Goal: Check status: Check status

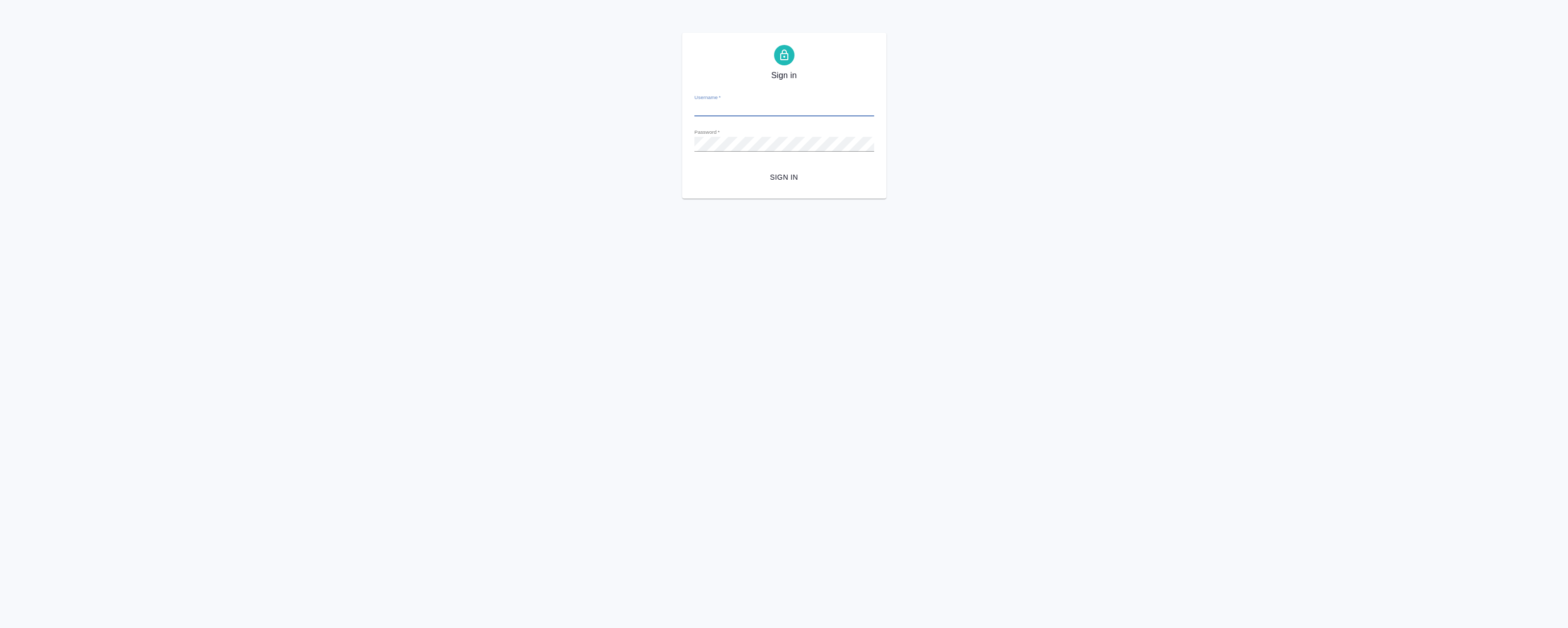
click at [727, 102] on input "Username   *" at bounding box center [784, 109] width 180 height 14
type input "r.magerramov@awatera.com"
click at [695, 168] on button "Sign in" at bounding box center [784, 177] width 180 height 19
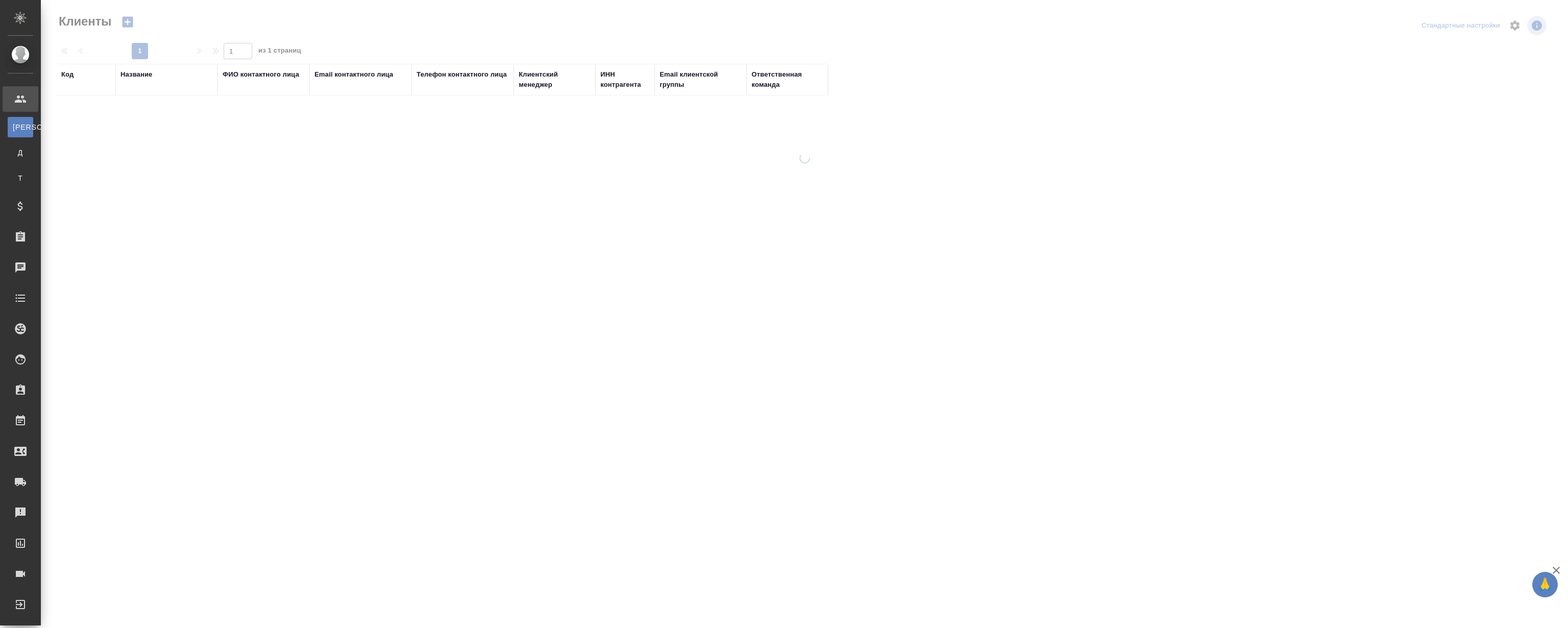
select select "RU"
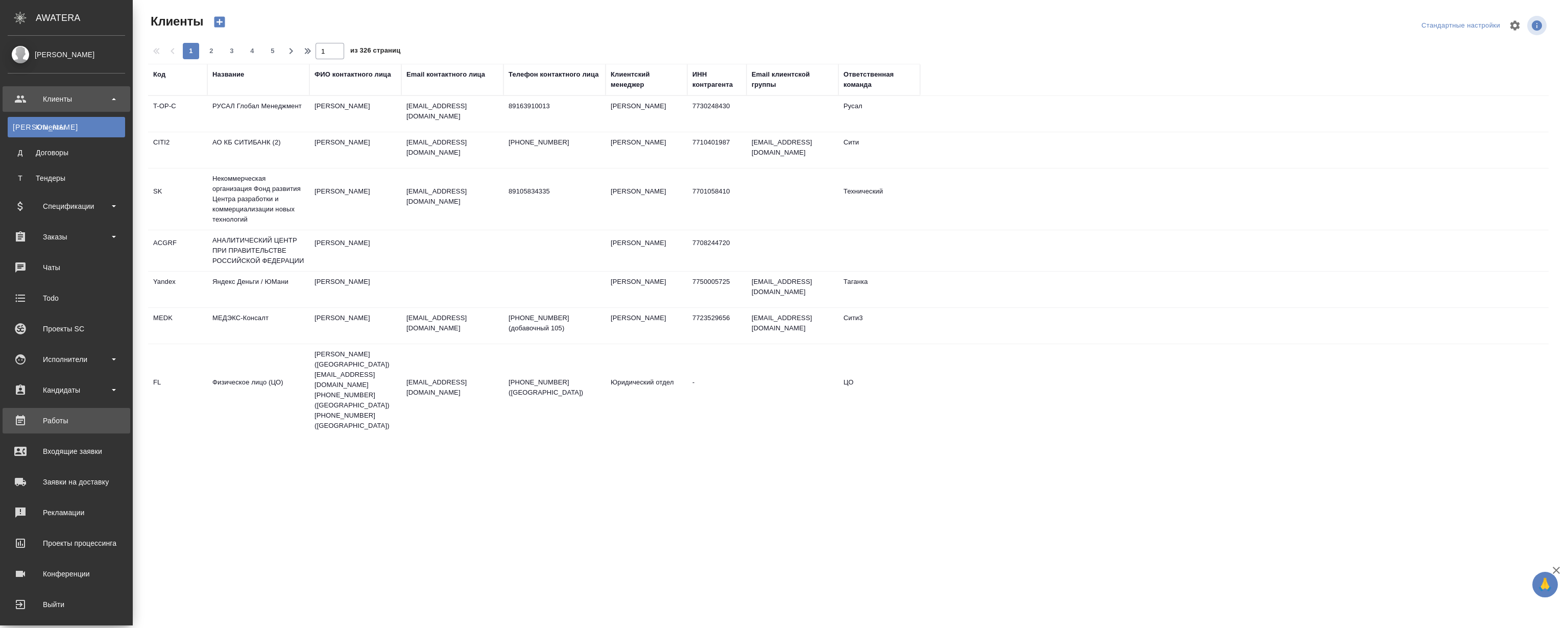
click at [55, 427] on div "Работы" at bounding box center [66, 420] width 117 height 15
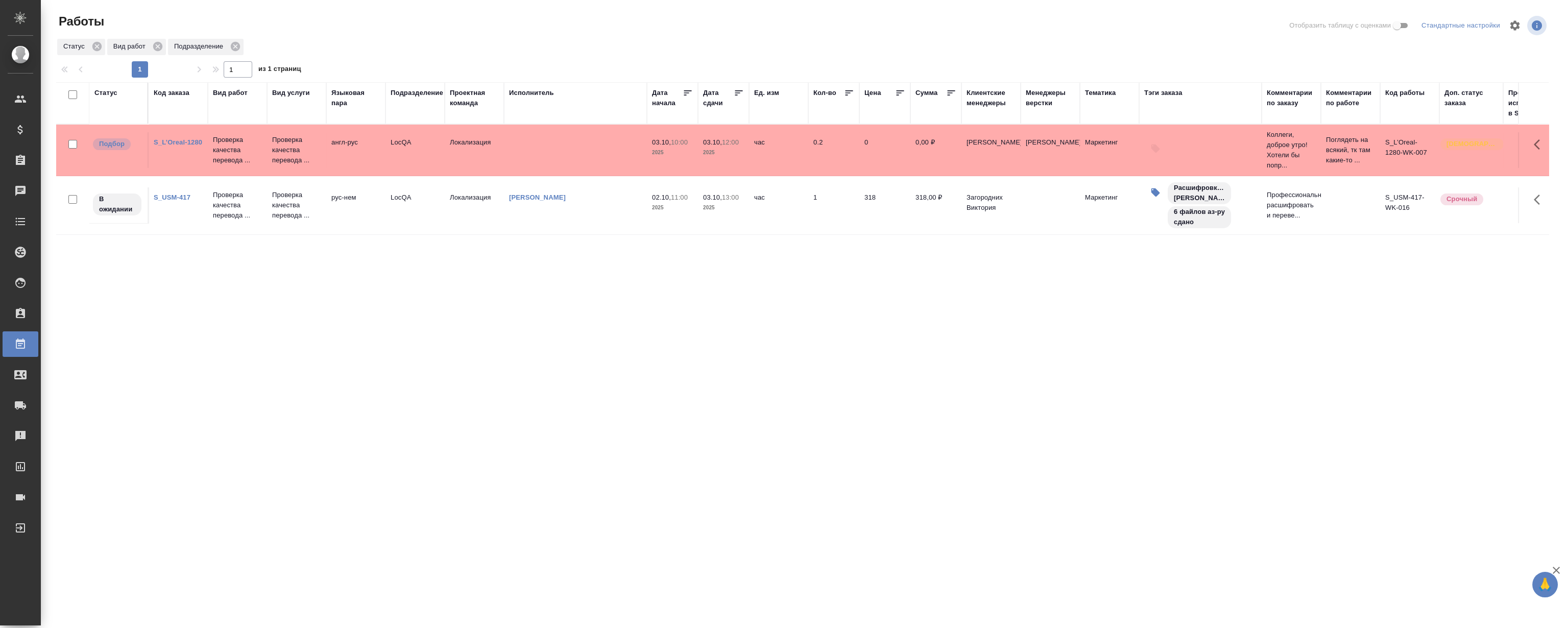
click at [421, 272] on div "Статус Код заказа Вид работ Вид услуги Языковая пара Подразделение Проектная ко…" at bounding box center [802, 266] width 1493 height 368
click at [385, 313] on div "Статус Код заказа Вид работ Вид услуги Языковая пара Подразделение Проектная ко…" at bounding box center [802, 266] width 1493 height 368
click at [378, 335] on div "Статус Код заказа Вид работ Вид услуги Языковая пара Подразделение Проектная ко…" at bounding box center [802, 266] width 1493 height 368
click at [318, 352] on div "Статус Код заказа Вид работ Вид услуги Языковая пара Подразделение Проектная ко…" at bounding box center [802, 266] width 1493 height 368
click at [176, 195] on link "S_USM-417" at bounding box center [172, 197] width 37 height 8
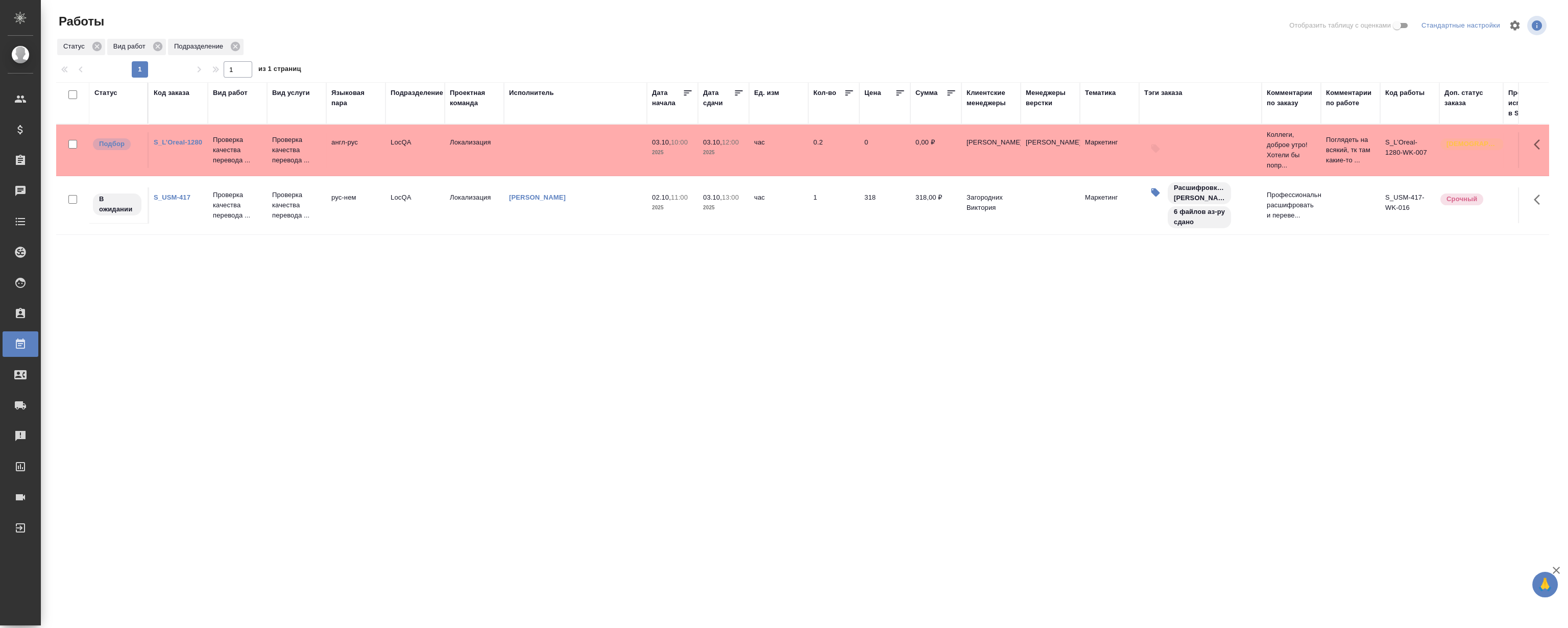
click at [184, 147] on div "S_L’Oreal-1280" at bounding box center [178, 142] width 49 height 10
click at [181, 136] on td "S_L’Oreal-1280" at bounding box center [178, 150] width 59 height 36
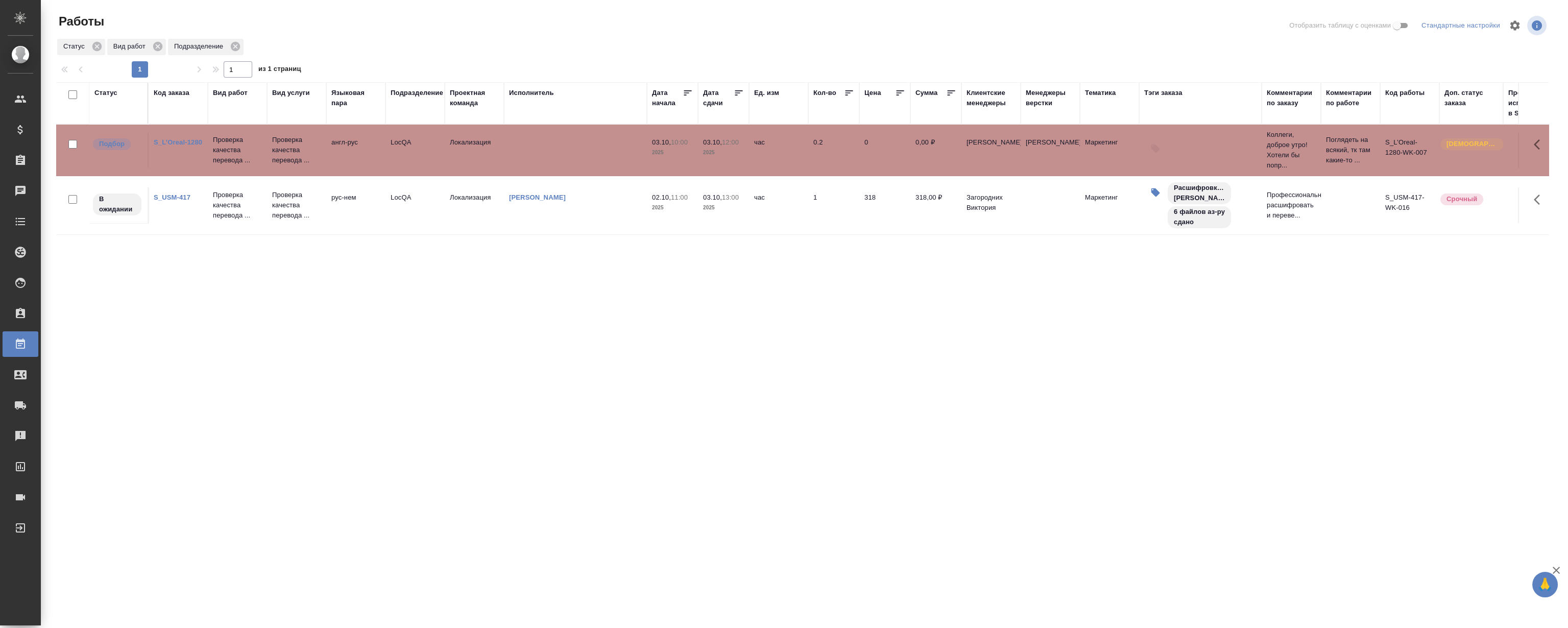
click at [177, 142] on link "S_L’Oreal-1280" at bounding box center [178, 142] width 49 height 8
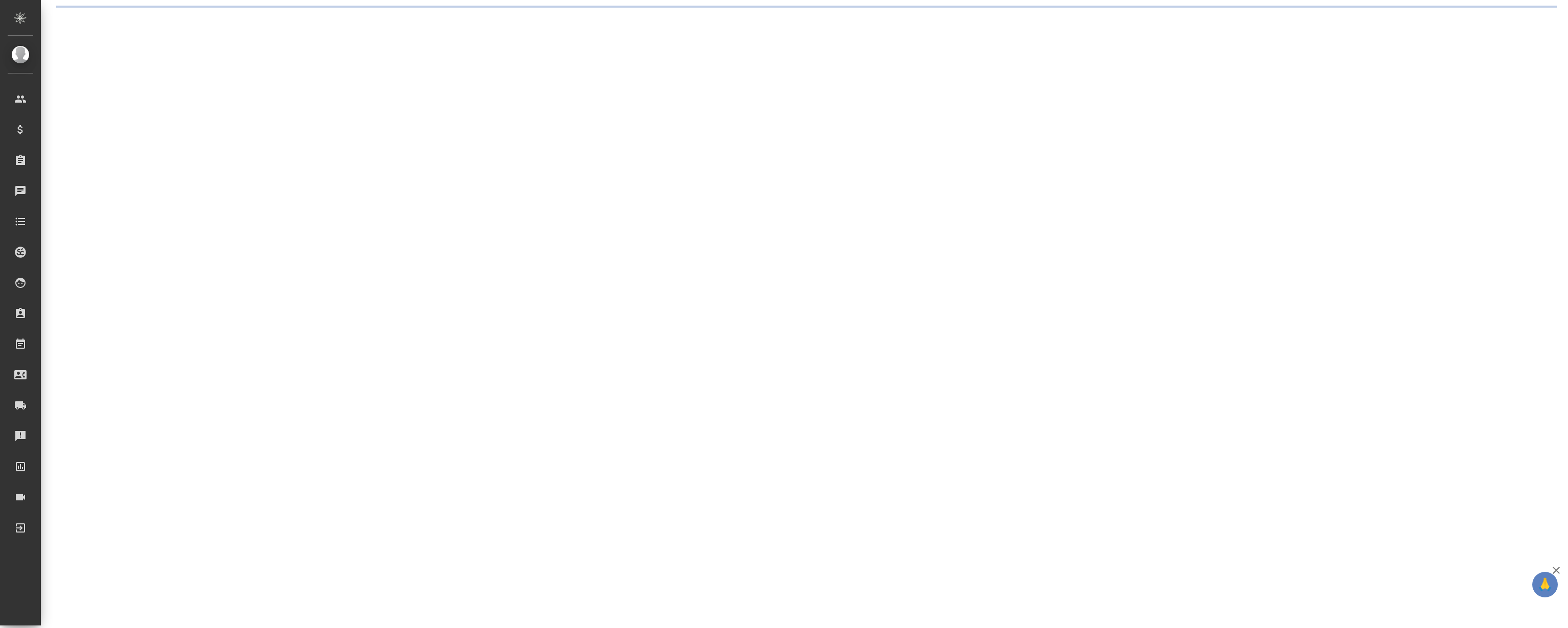
select select "RU"
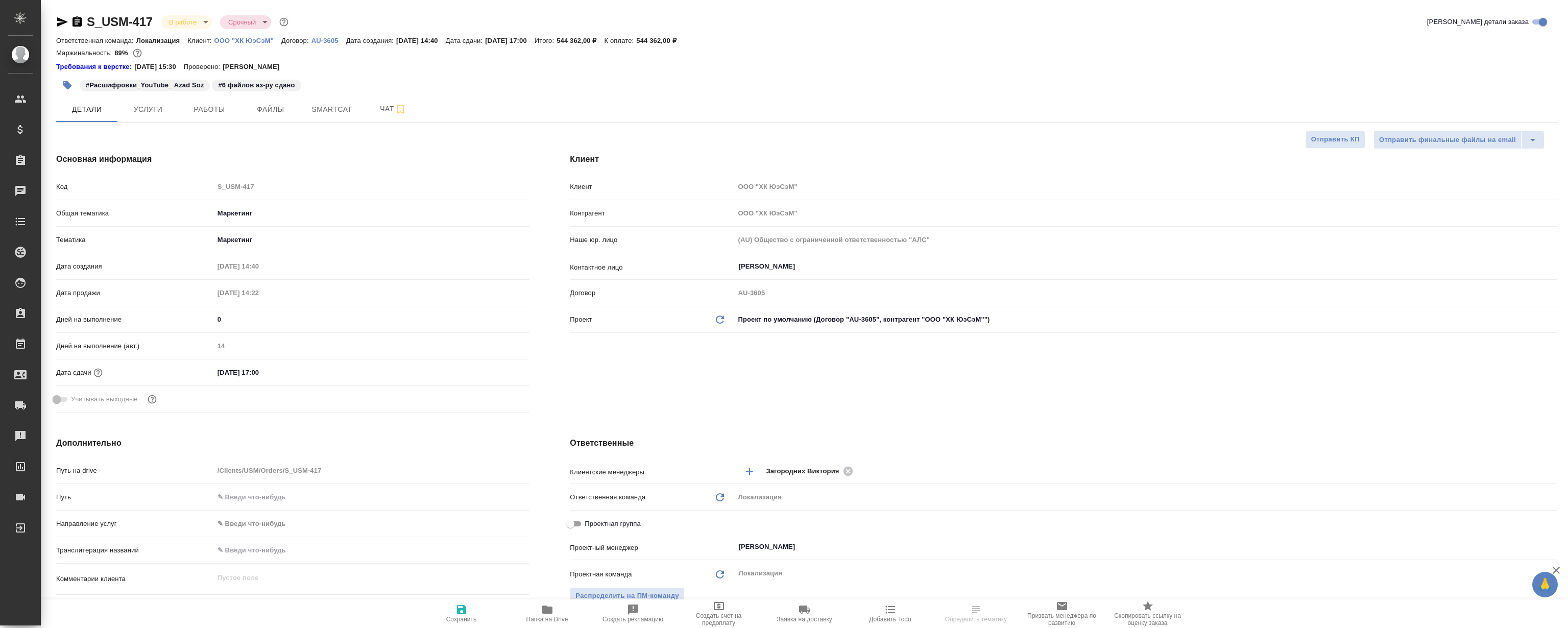
type textarea "x"
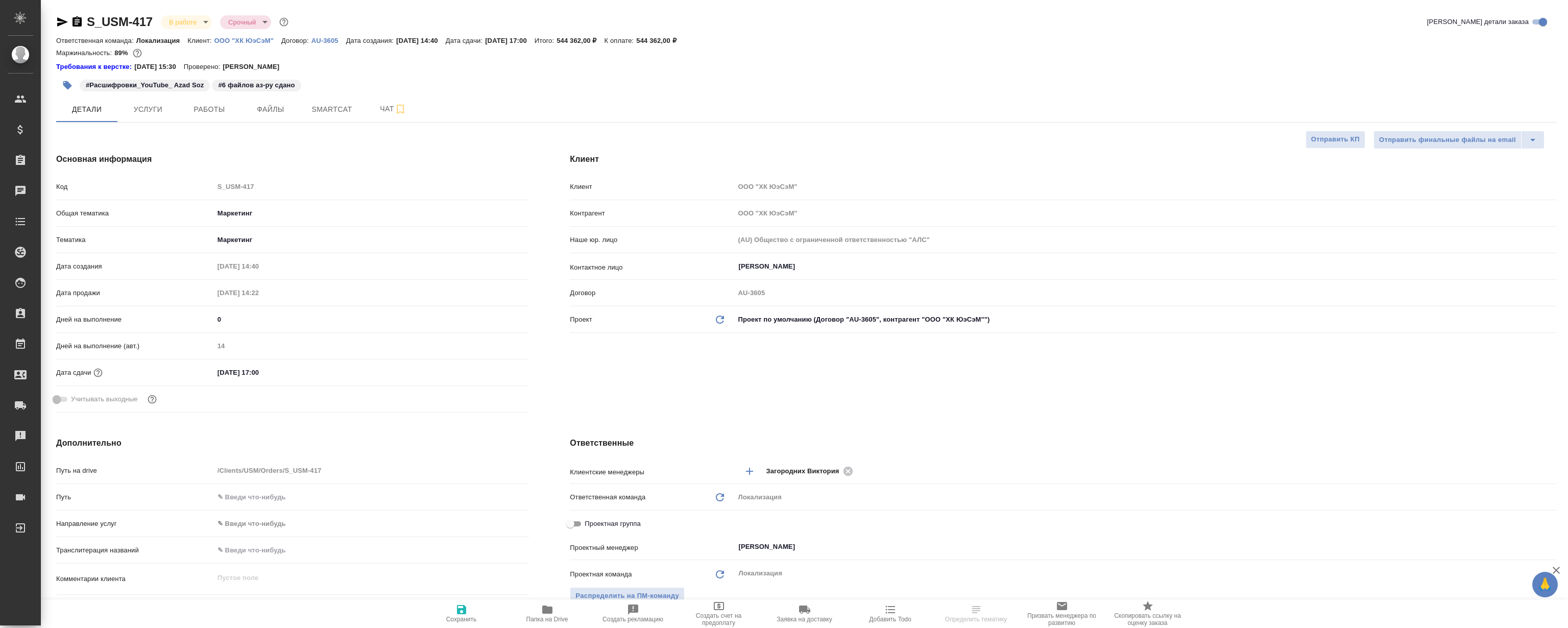
type textarea "x"
select select "RU"
type textarea "x"
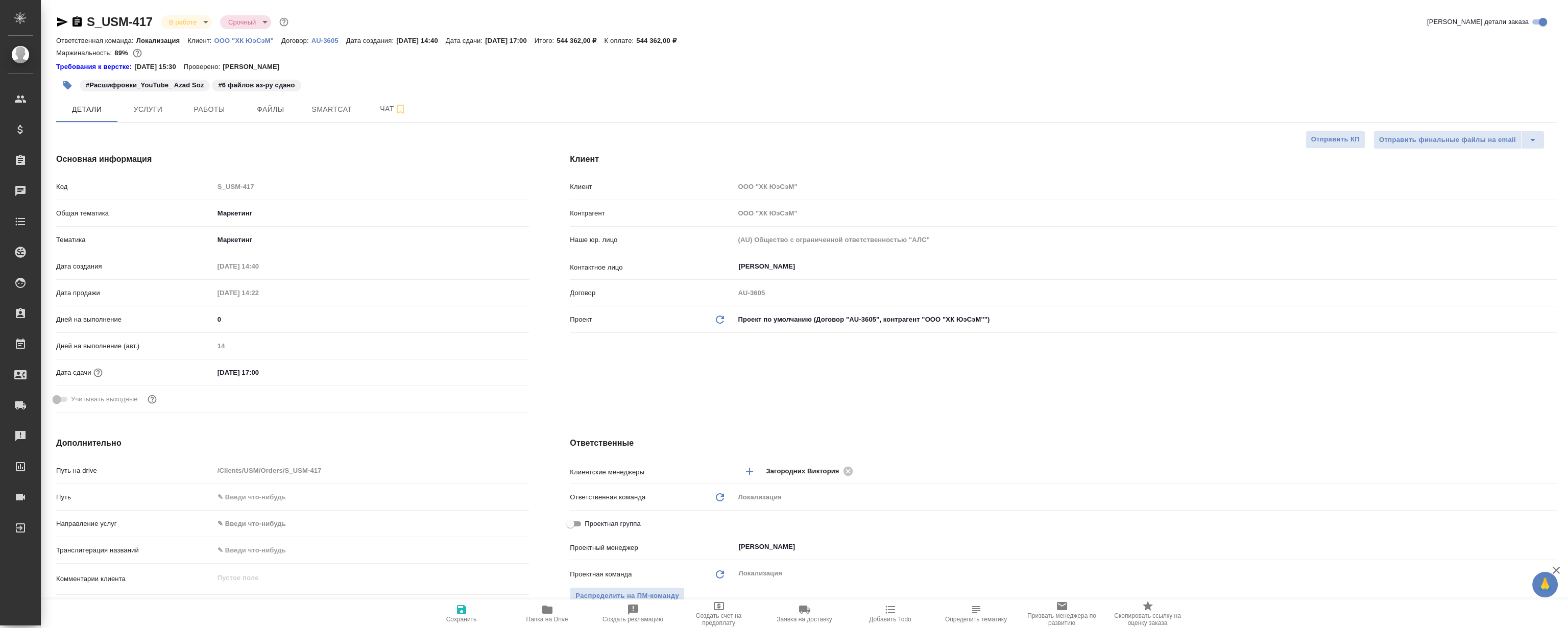
type textarea "x"
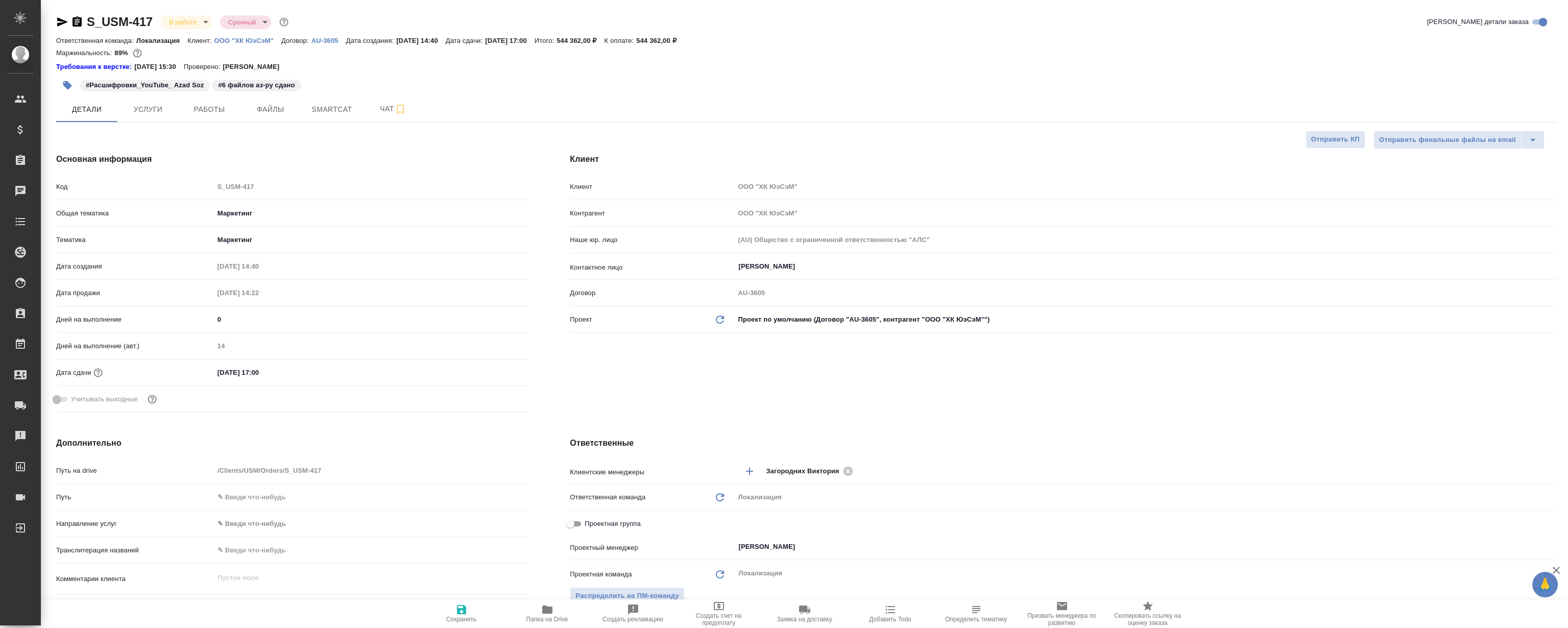
type textarea "x"
click at [189, 104] on span "Работы" at bounding box center [209, 109] width 49 height 13
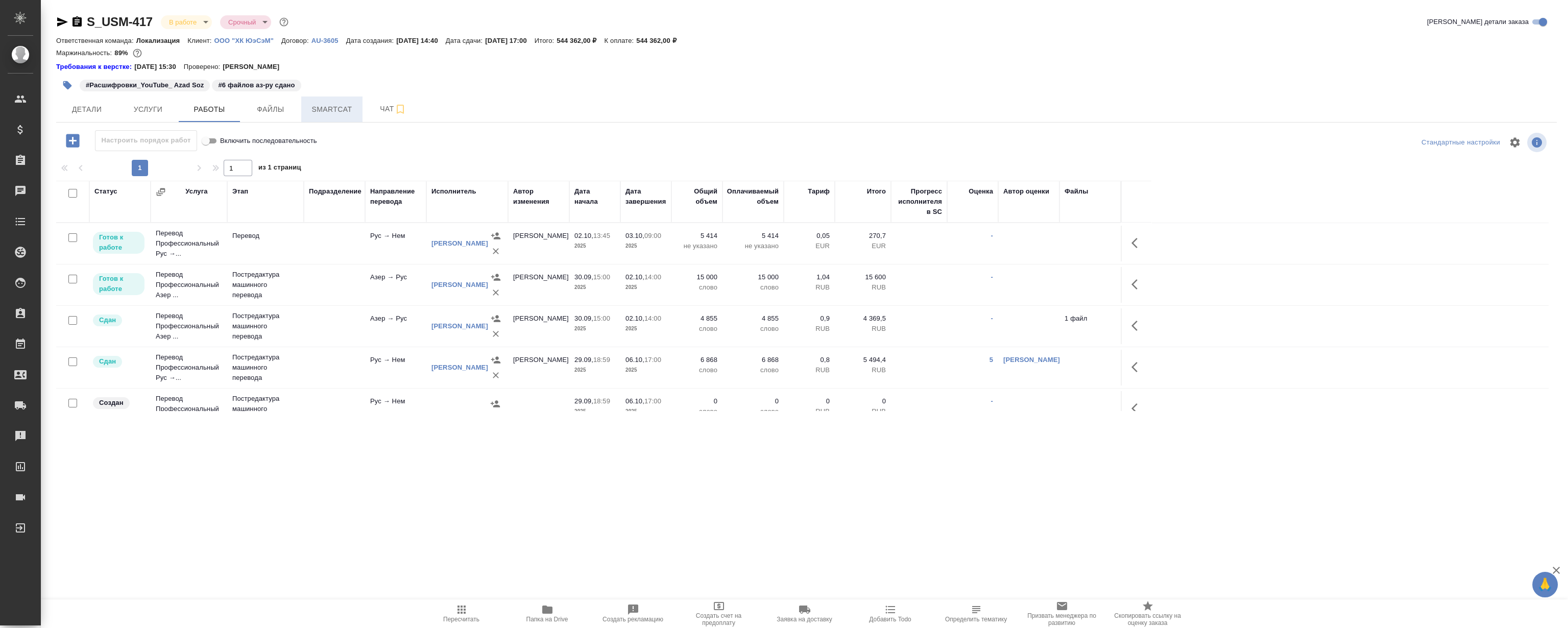
click at [329, 120] on button "Smartcat" at bounding box center [332, 110] width 61 height 26
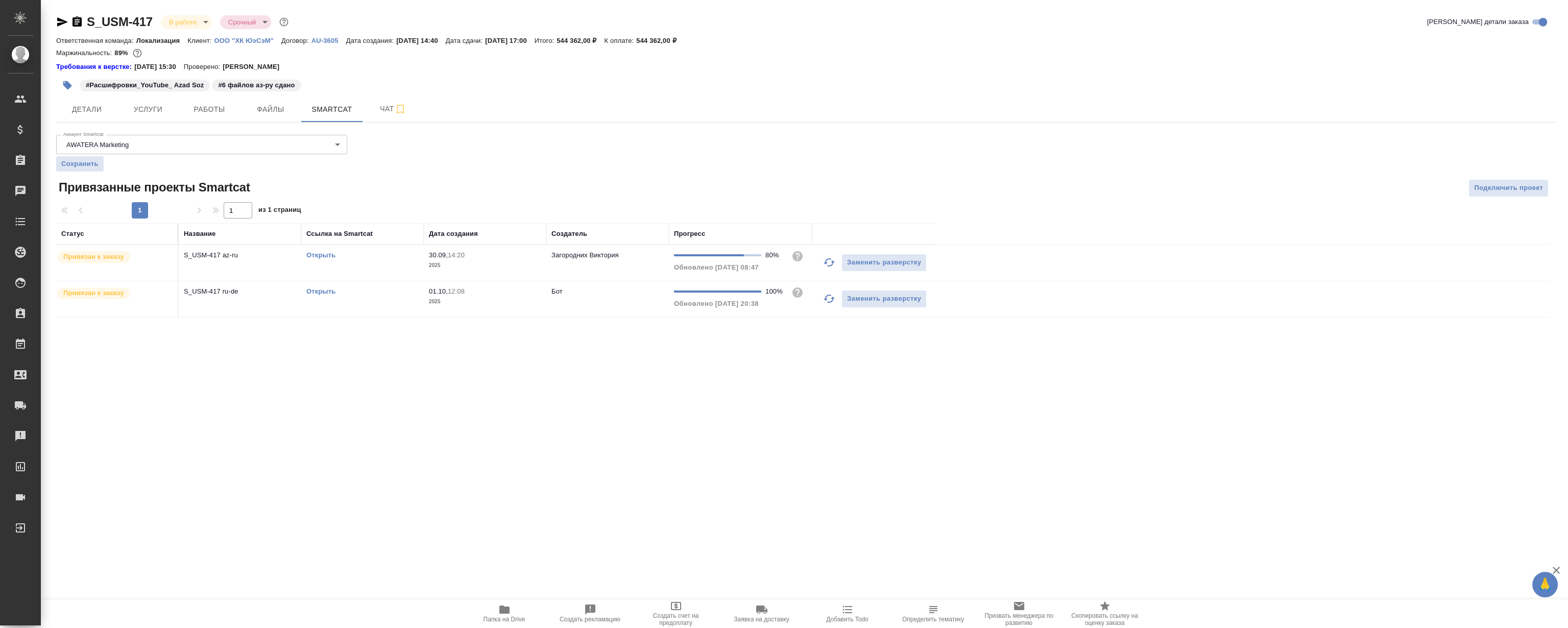
click at [319, 290] on link "Открыть" at bounding box center [321, 291] width 29 height 8
click at [180, 117] on button "Работы" at bounding box center [209, 110] width 61 height 26
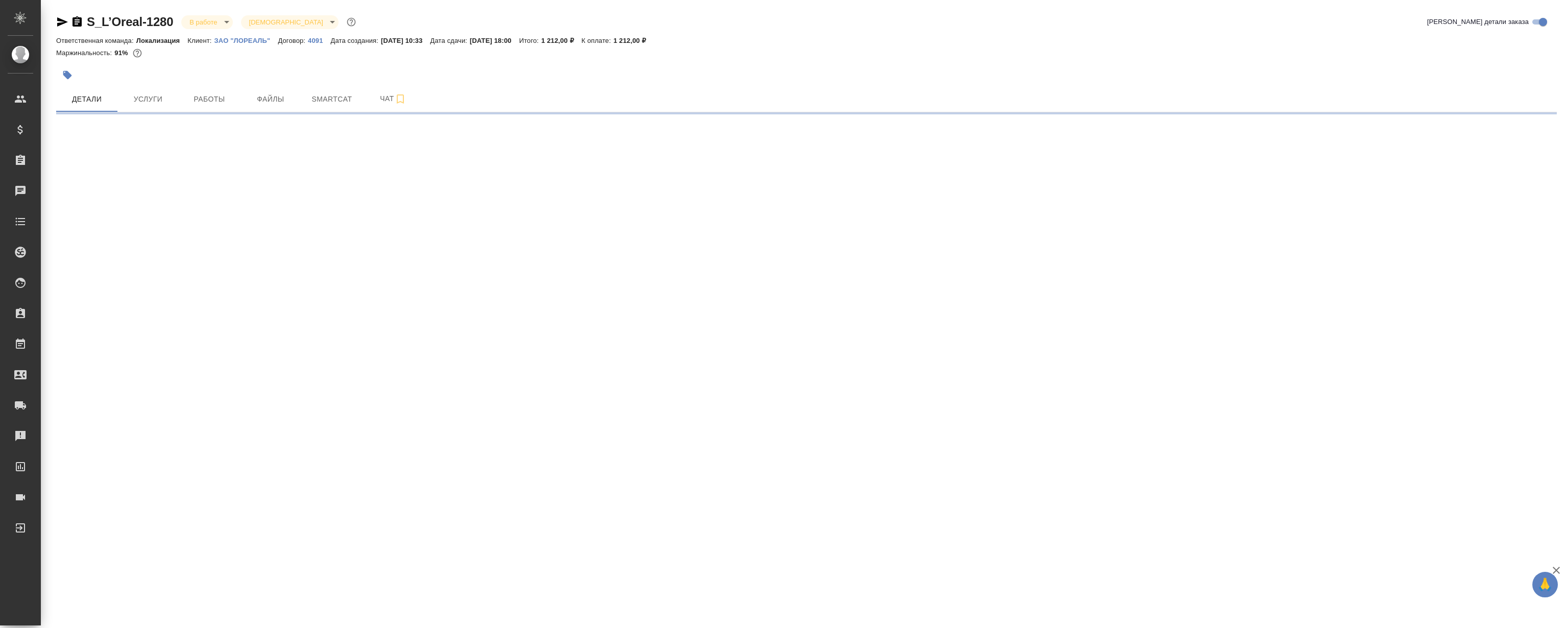
select select "RU"
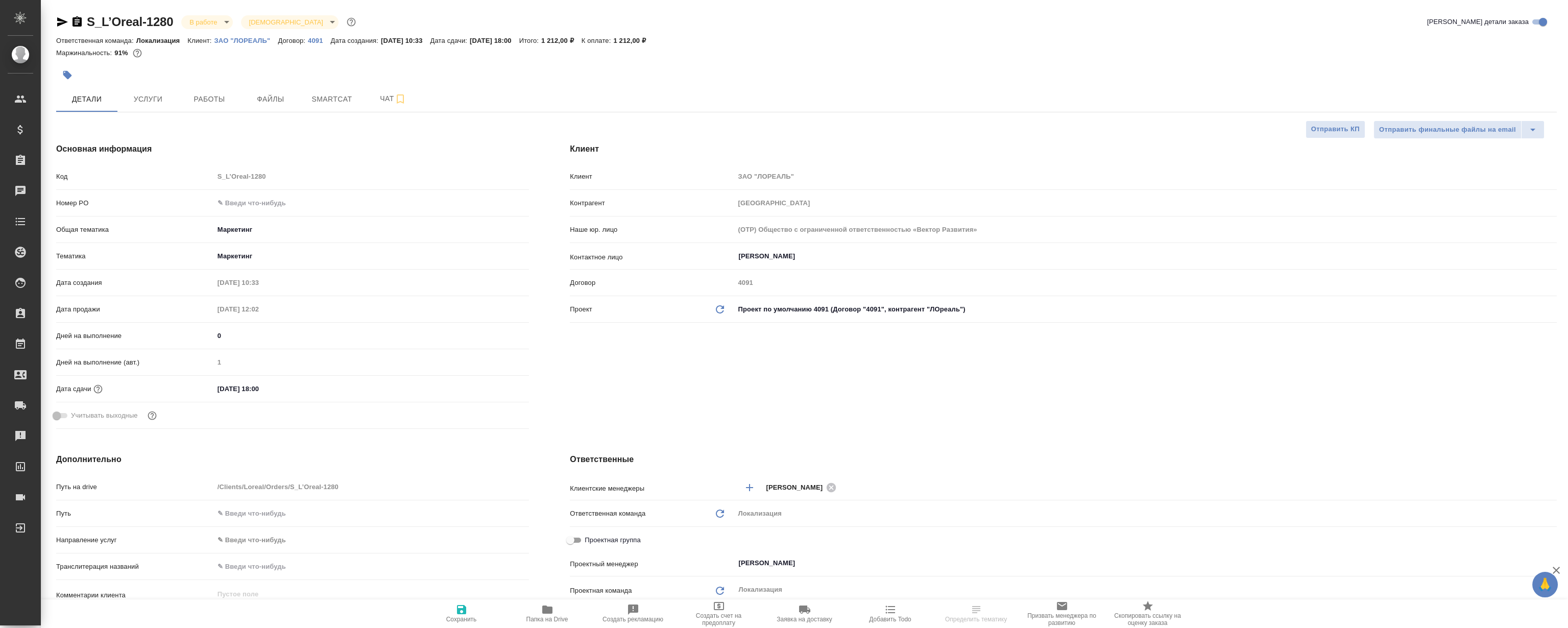
type textarea "x"
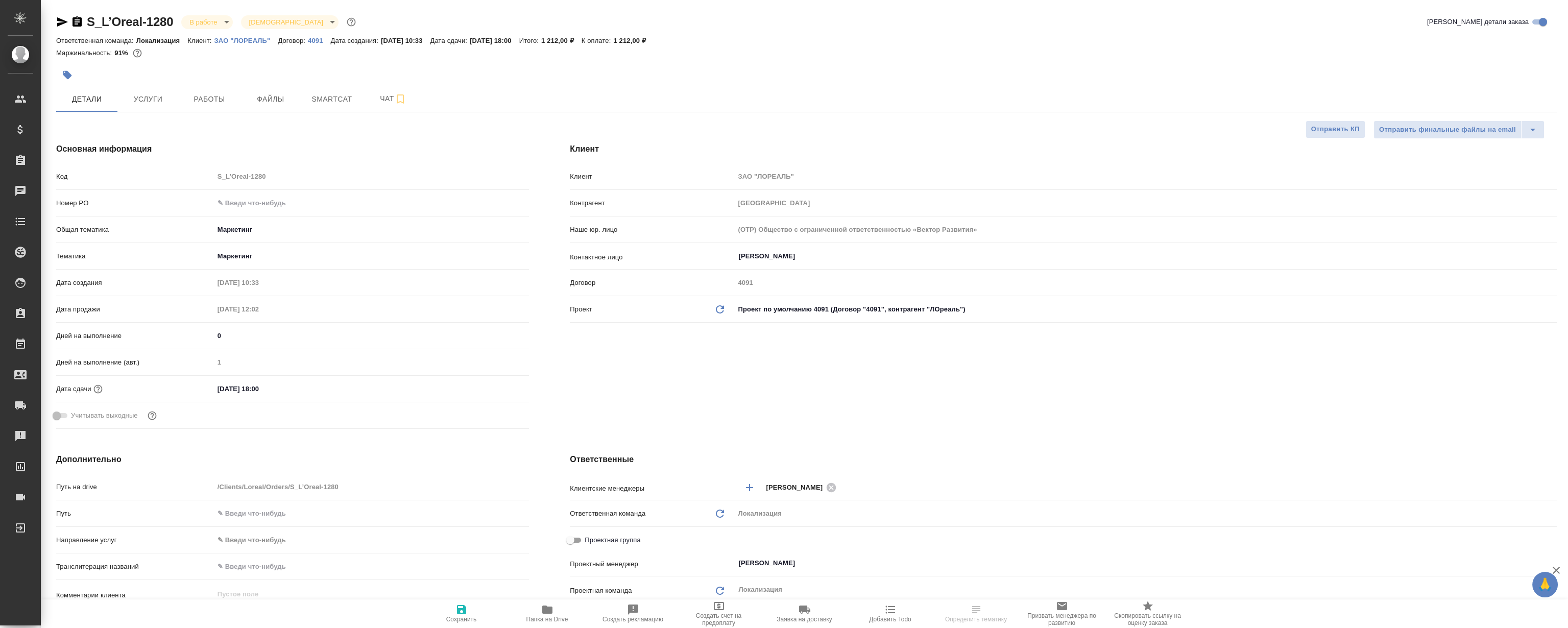
type textarea "x"
click at [205, 119] on div "S_L’Oreal-1280 В работе inProgress Святая троица holyTrinity Кратко детали зака…" at bounding box center [807, 528] width 1512 height 1055
click at [205, 103] on span "Работы" at bounding box center [209, 99] width 49 height 13
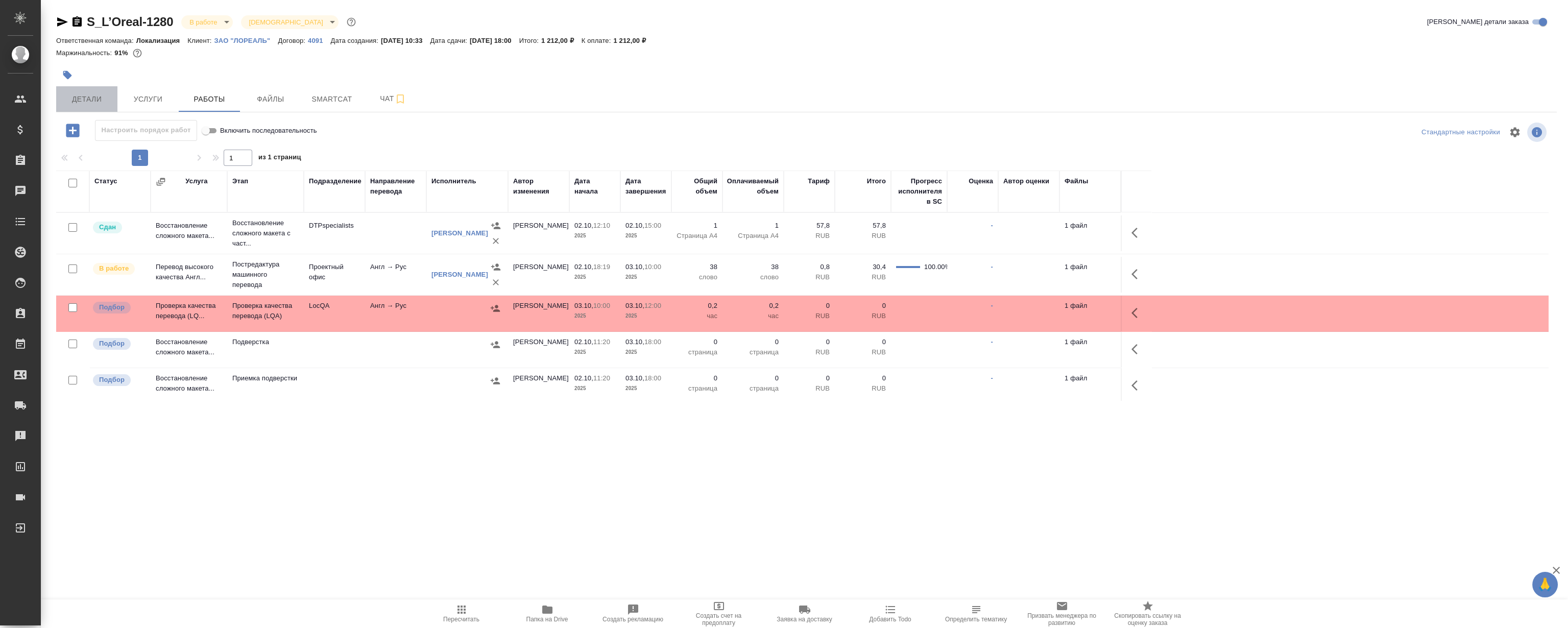
click at [106, 100] on span "Детали" at bounding box center [86, 99] width 49 height 13
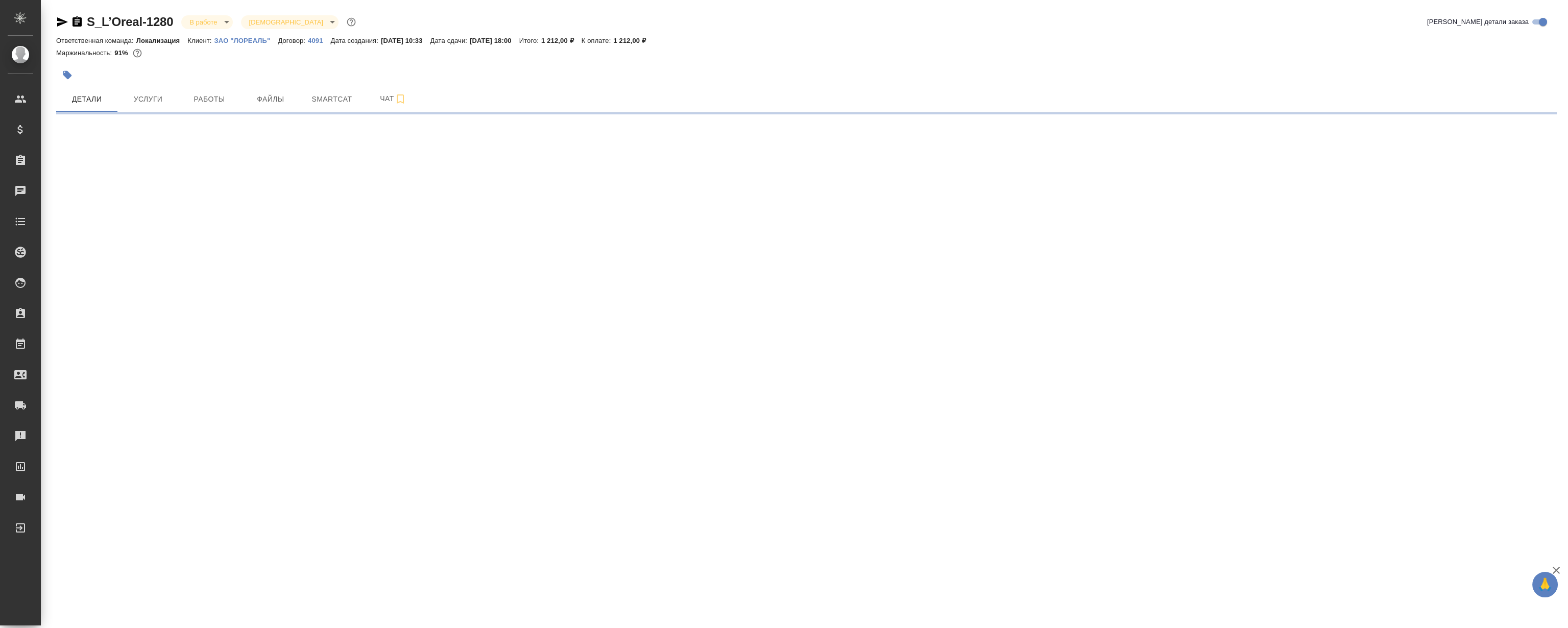
select select "RU"
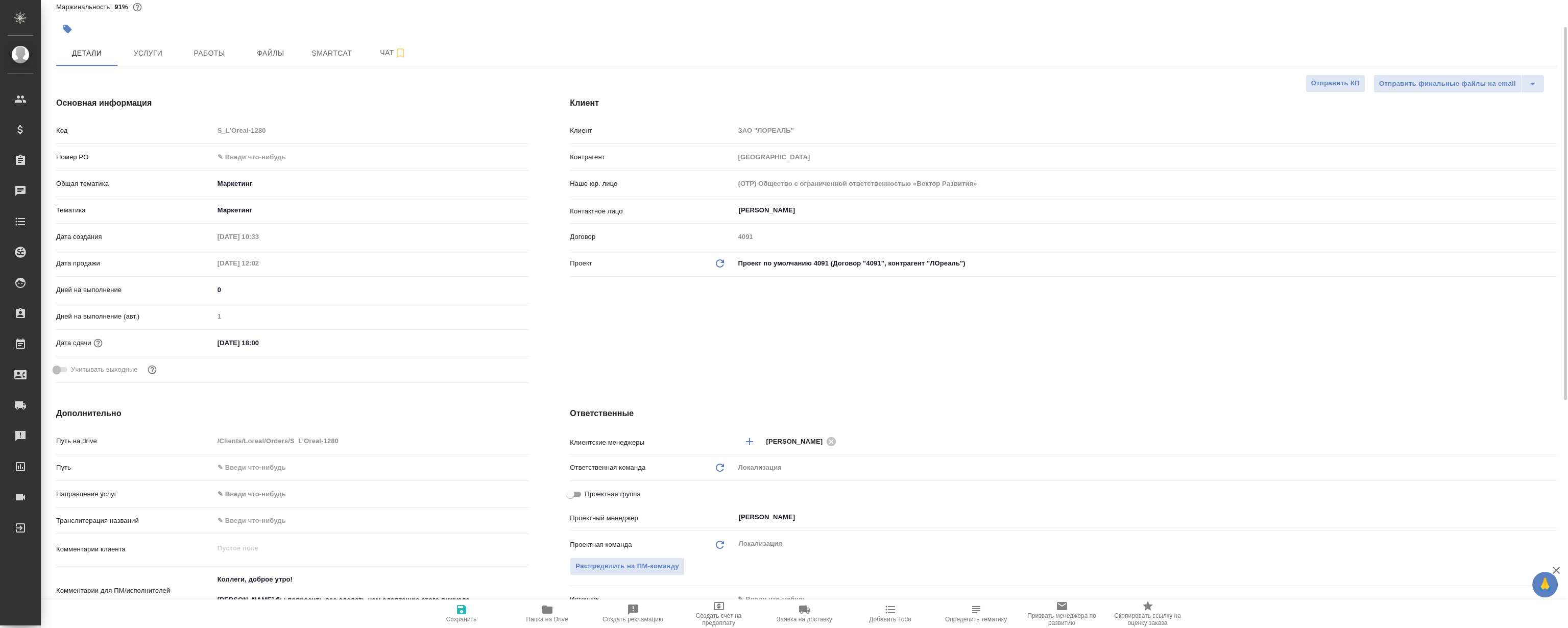
type textarea "x"
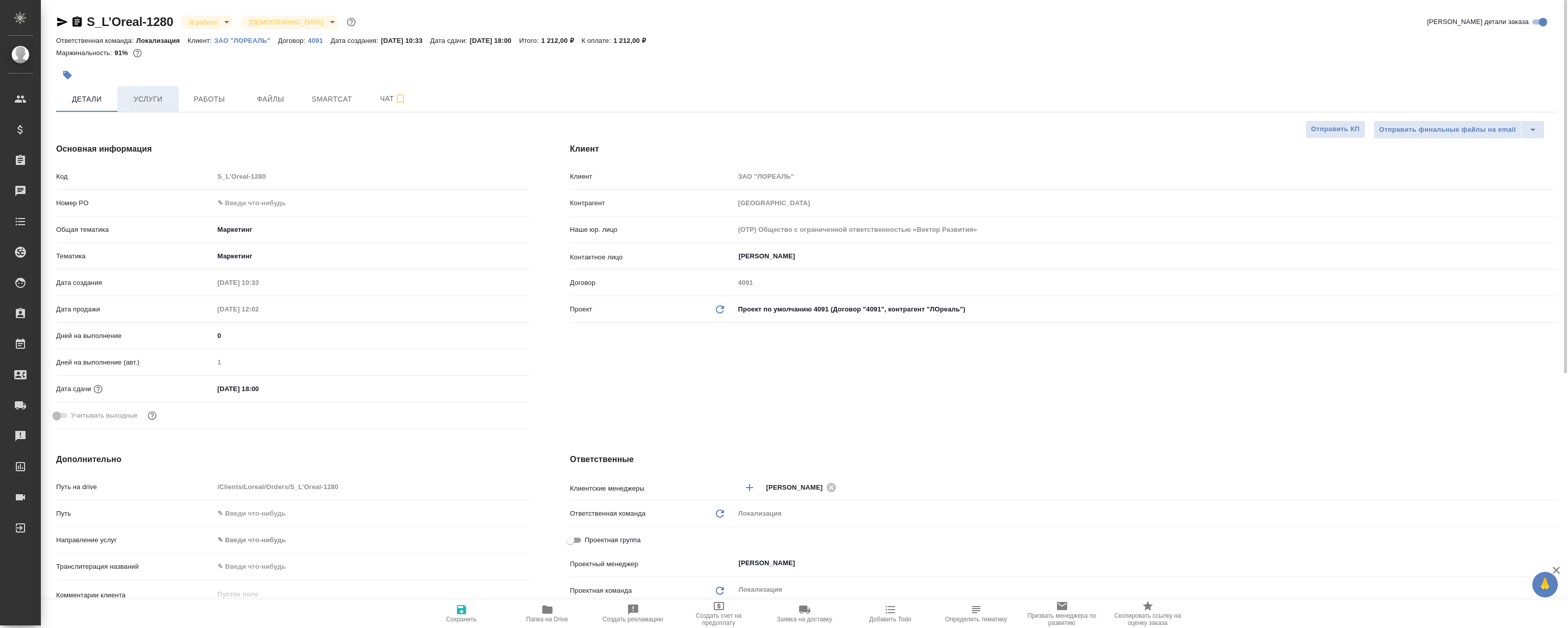
click at [175, 93] on button "Услуги" at bounding box center [148, 99] width 61 height 26
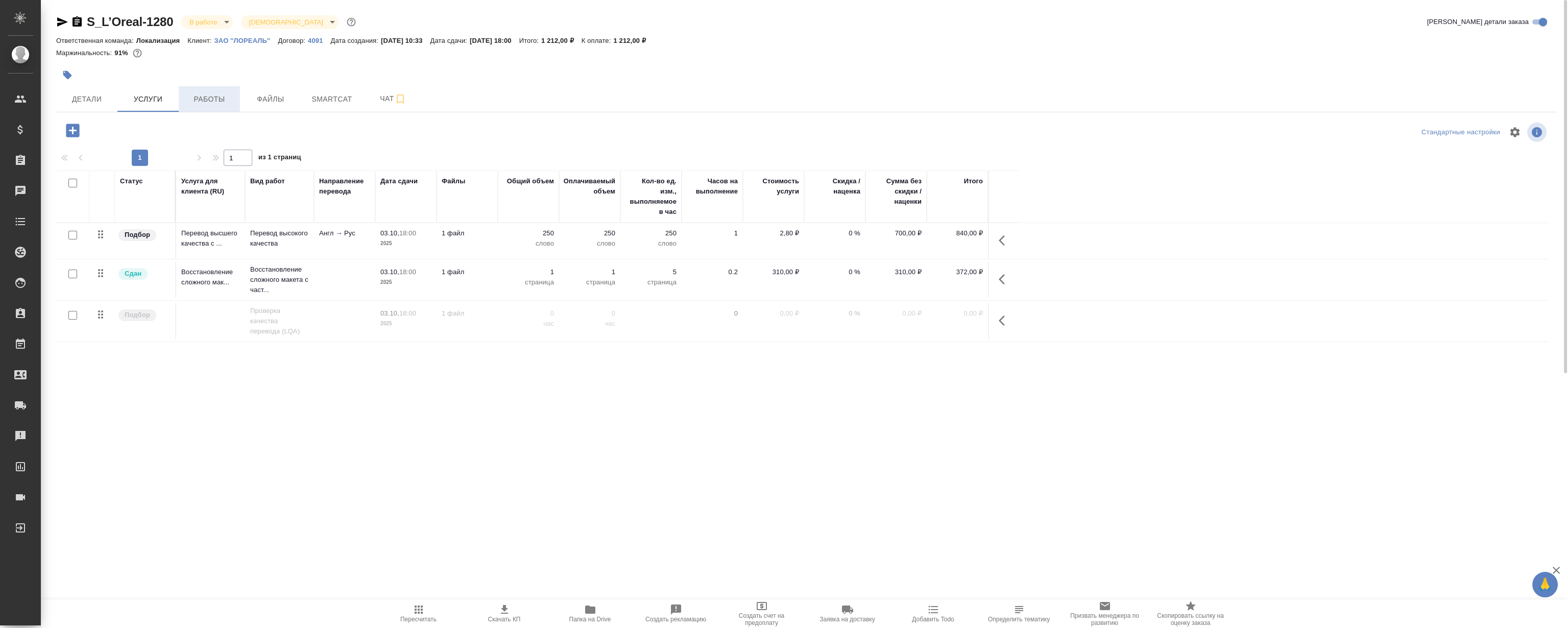
click at [208, 100] on span "Работы" at bounding box center [209, 99] width 49 height 13
